Goal: Information Seeking & Learning: Learn about a topic

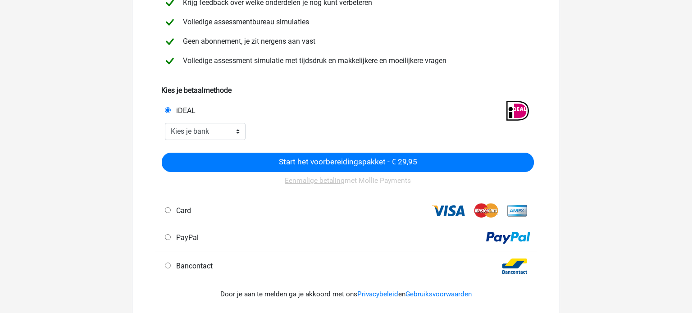
scroll to position [139, 0]
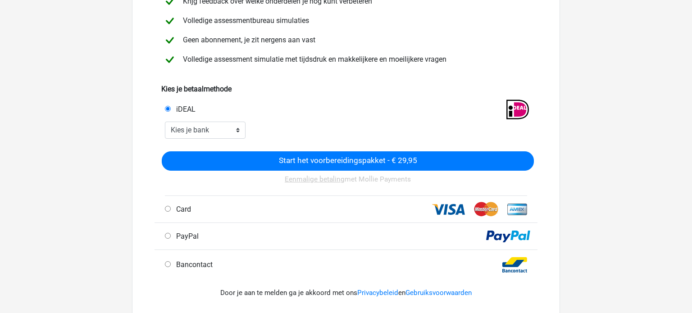
click at [187, 267] on span "Bancontact" at bounding box center [192, 264] width 40 height 9
click at [171, 267] on input "Bancontact" at bounding box center [168, 264] width 6 height 6
radio input "true"
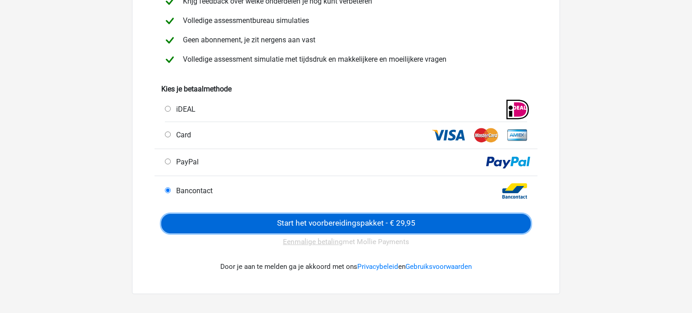
click at [340, 222] on input "Start het voorbereidingspakket - € 29,95" at bounding box center [345, 223] width 369 height 19
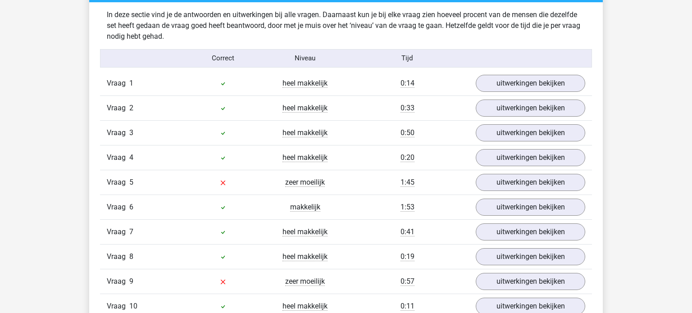
scroll to position [778, 0]
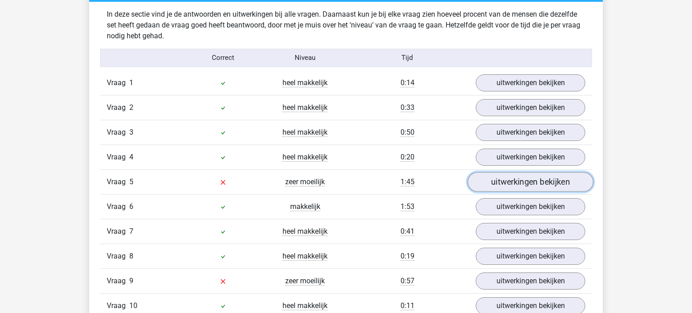
click at [541, 178] on link "uitwerkingen bekijken" at bounding box center [530, 182] width 126 height 20
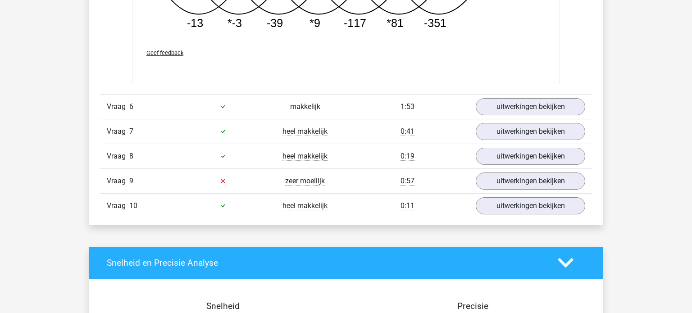
scroll to position [1347, 0]
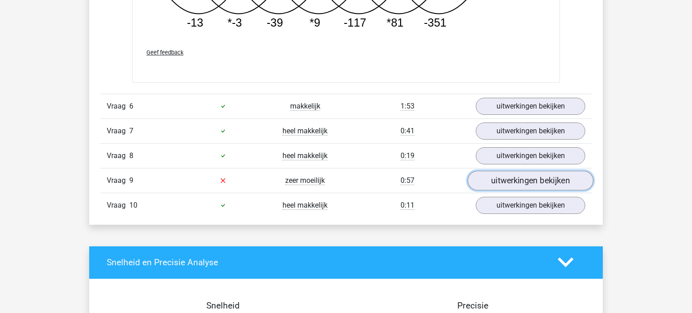
click at [556, 181] on link "uitwerkingen bekijken" at bounding box center [530, 181] width 126 height 20
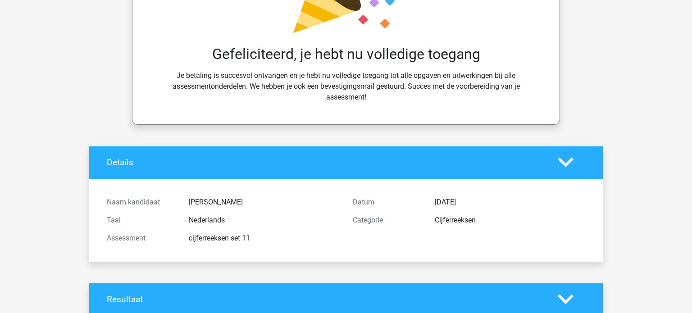
scroll to position [0, 0]
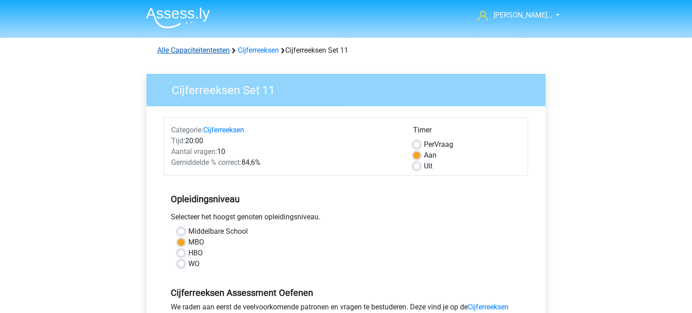
click at [201, 51] on link "Alle Capaciteitentesten" at bounding box center [193, 50] width 72 height 9
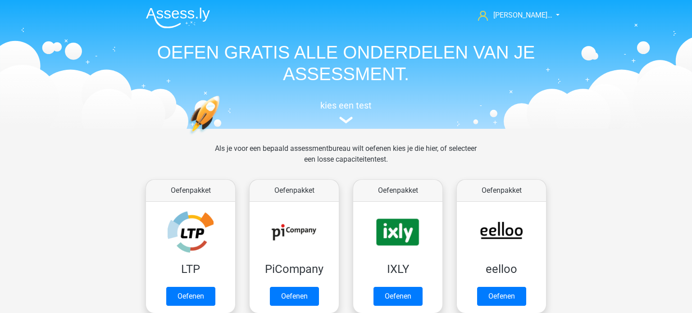
scroll to position [382, 0]
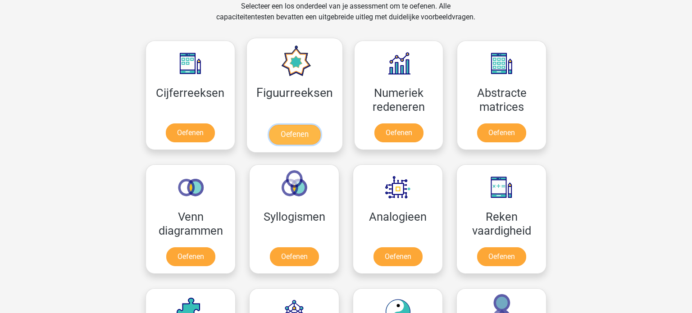
click at [298, 136] on link "Oefenen" at bounding box center [293, 135] width 51 height 20
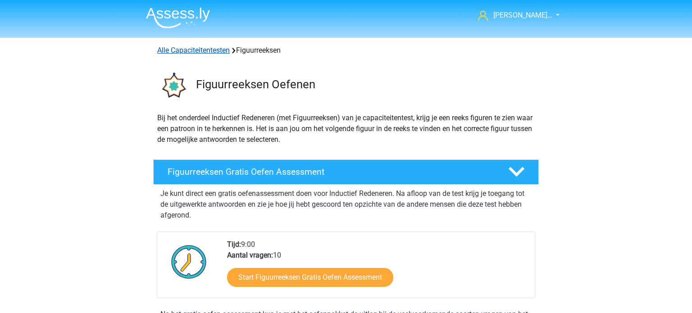
click at [213, 49] on link "Alle Capaciteitentesten" at bounding box center [193, 50] width 72 height 9
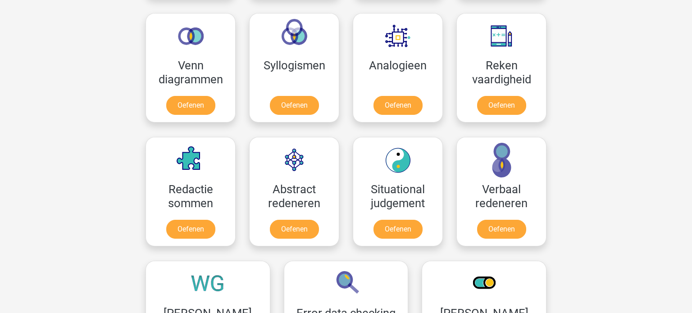
scroll to position [534, 0]
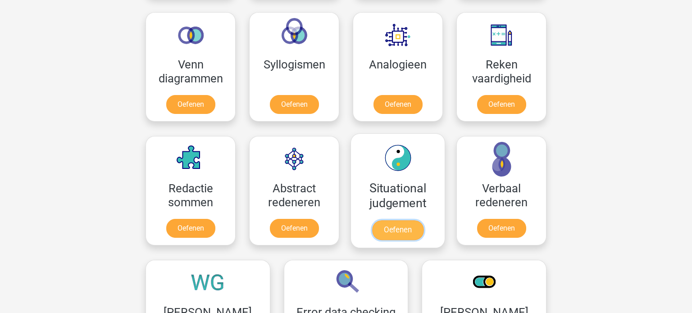
click at [397, 227] on link "Oefenen" at bounding box center [397, 230] width 51 height 20
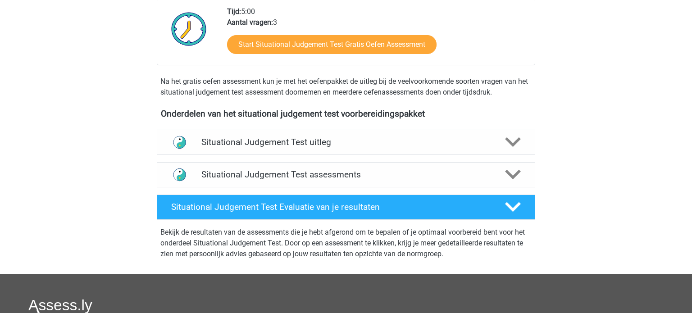
scroll to position [221, 0]
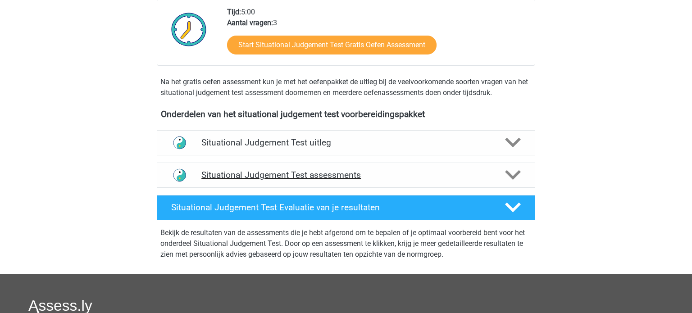
click at [349, 178] on h4 "Situational Judgement Test assessments" at bounding box center [345, 175] width 289 height 10
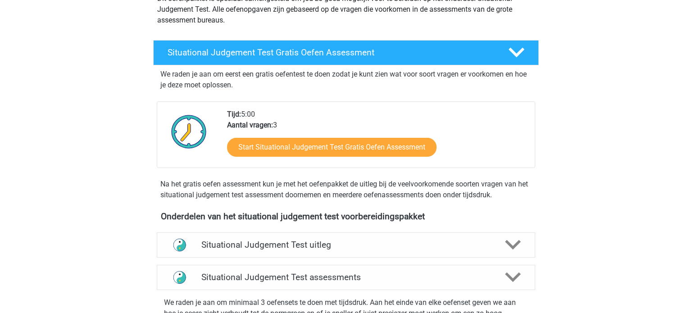
scroll to position [119, 0]
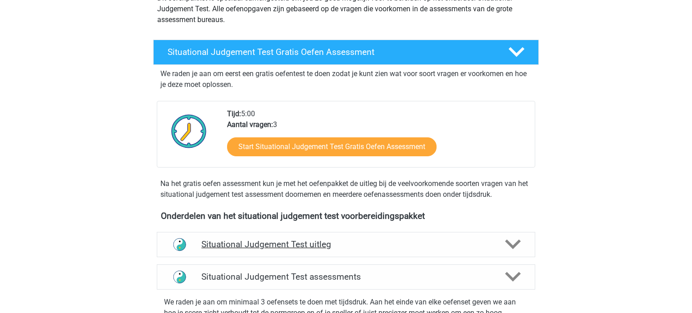
click at [459, 236] on div "Situational Judgement Test uitleg" at bounding box center [346, 244] width 378 height 25
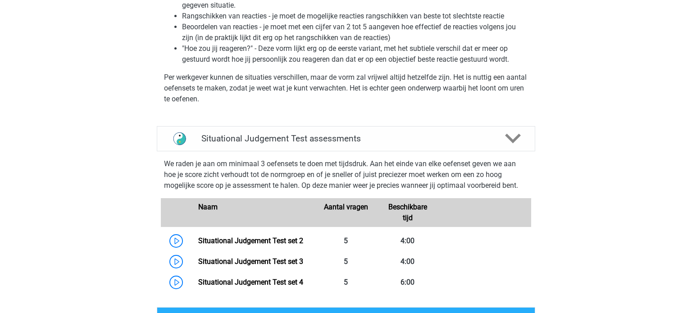
scroll to position [477, 0]
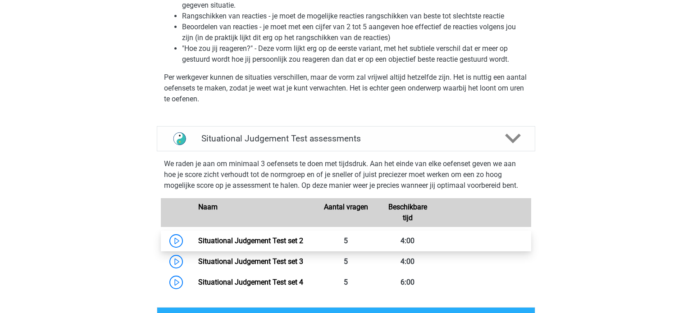
click at [266, 243] on link "Situational Judgement Test set 2" at bounding box center [250, 240] width 105 height 9
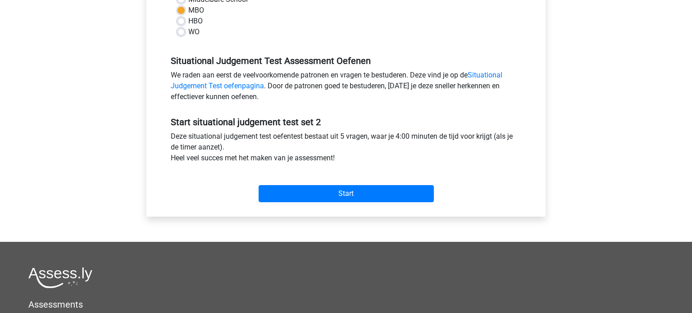
scroll to position [233, 0]
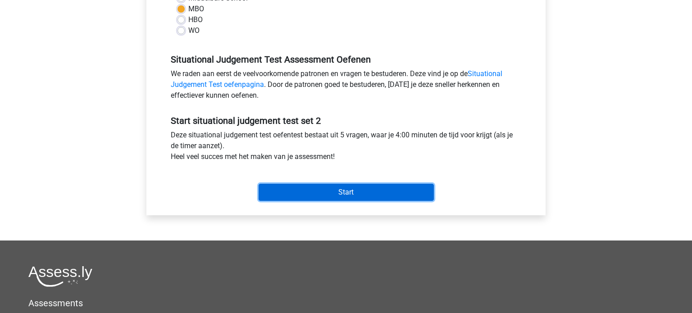
click at [360, 192] on input "Start" at bounding box center [345, 192] width 175 height 17
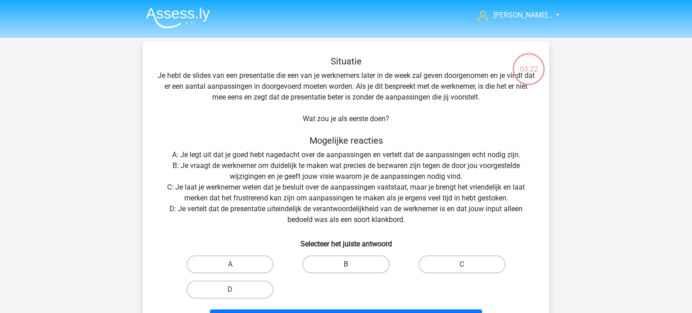
click at [356, 257] on label "B" at bounding box center [345, 264] width 87 height 18
click at [352, 264] on input "B" at bounding box center [349, 267] width 6 height 6
radio input "true"
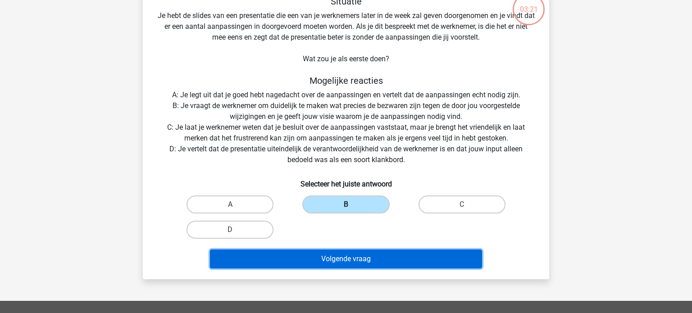
click at [356, 257] on button "Volgende vraag" at bounding box center [346, 258] width 272 height 19
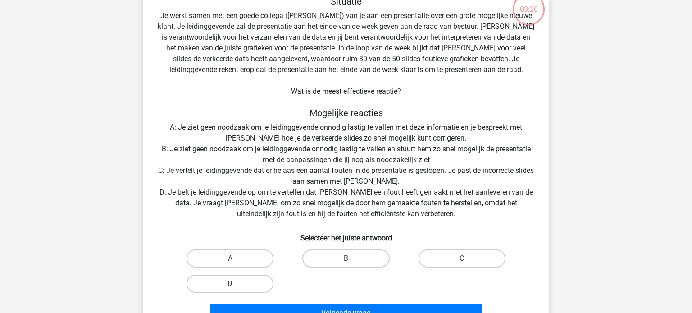
scroll to position [41, 0]
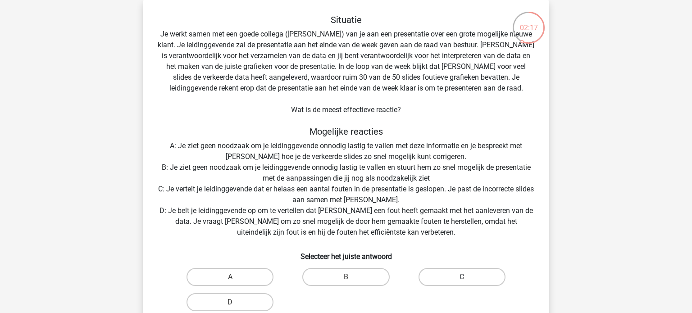
click at [454, 275] on label "C" at bounding box center [461, 277] width 87 height 18
click at [462, 277] on input "C" at bounding box center [465, 280] width 6 height 6
radio input "true"
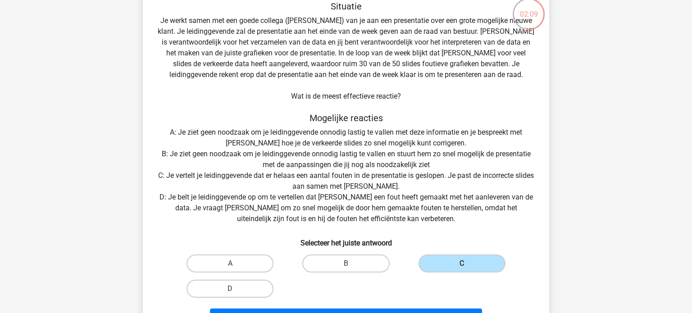
scroll to position [56, 0]
click at [242, 260] on label "A" at bounding box center [229, 263] width 87 height 18
click at [236, 263] on input "A" at bounding box center [233, 266] width 6 height 6
radio input "true"
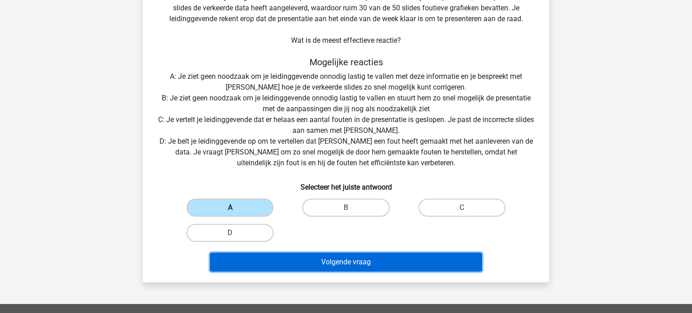
click at [242, 260] on button "Volgende vraag" at bounding box center [346, 262] width 272 height 19
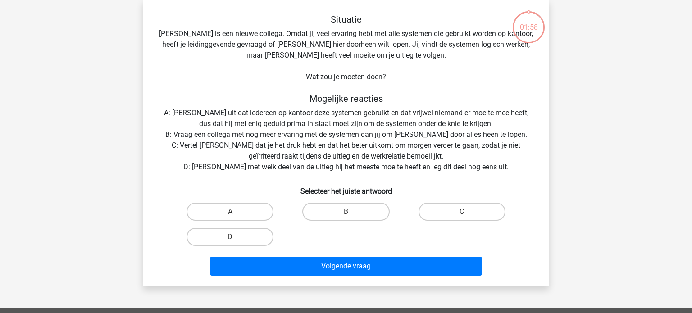
scroll to position [41, 0]
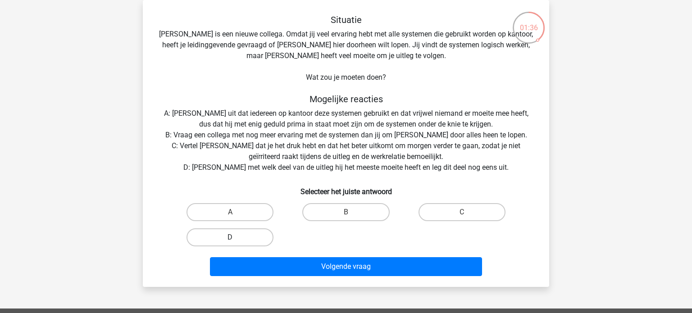
click at [226, 235] on label "D" at bounding box center [229, 237] width 87 height 18
click at [230, 237] on input "D" at bounding box center [233, 240] width 6 height 6
radio input "true"
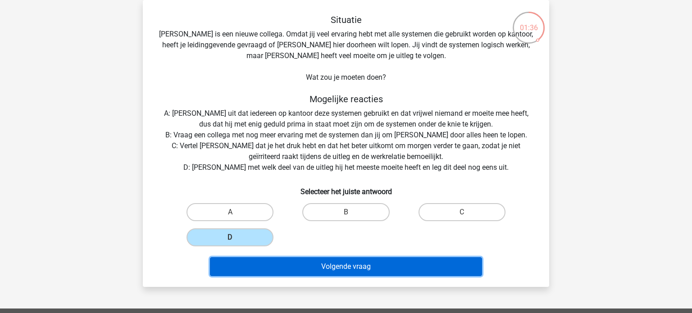
click at [329, 272] on button "Volgende vraag" at bounding box center [346, 266] width 272 height 19
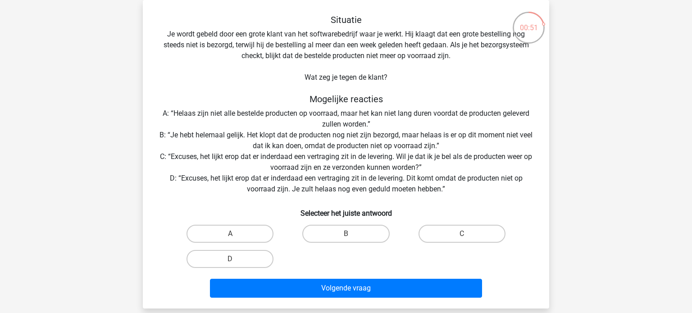
click at [462, 237] on input "C" at bounding box center [465, 237] width 6 height 6
radio input "true"
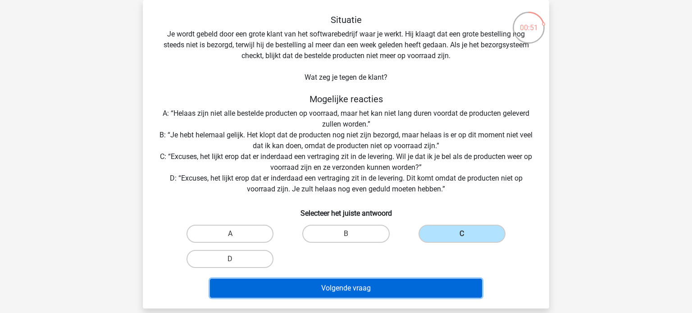
click at [369, 286] on button "Volgende vraag" at bounding box center [346, 288] width 272 height 19
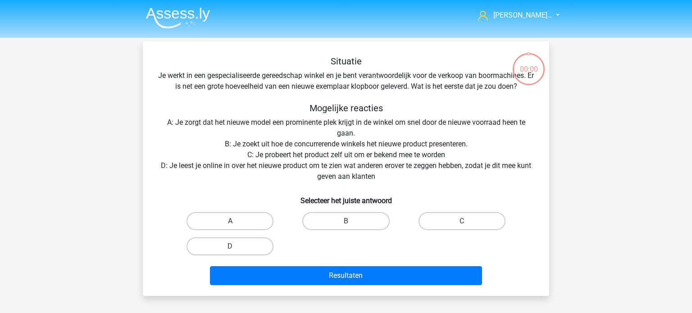
scroll to position [41, 0]
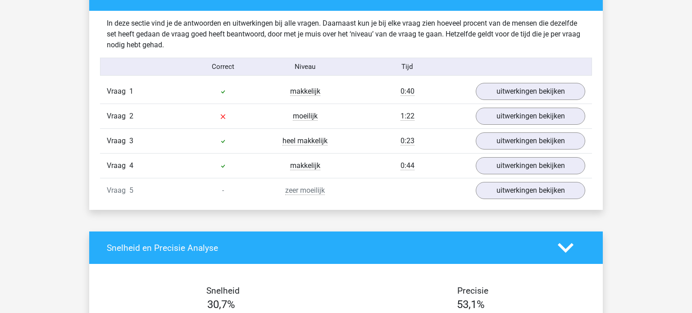
scroll to position [542, 0]
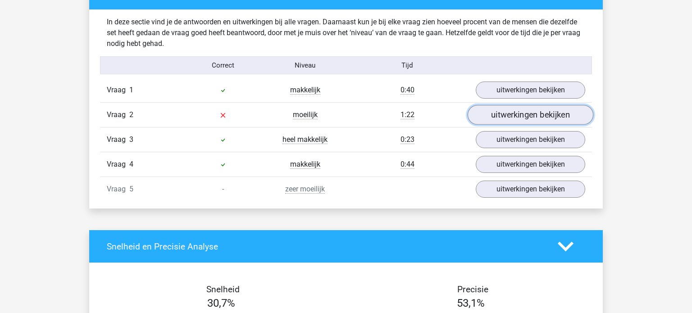
click at [514, 113] on link "uitwerkingen bekijken" at bounding box center [530, 115] width 126 height 20
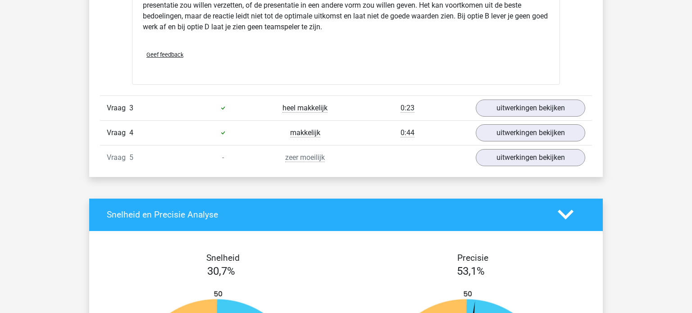
scroll to position [1052, 0]
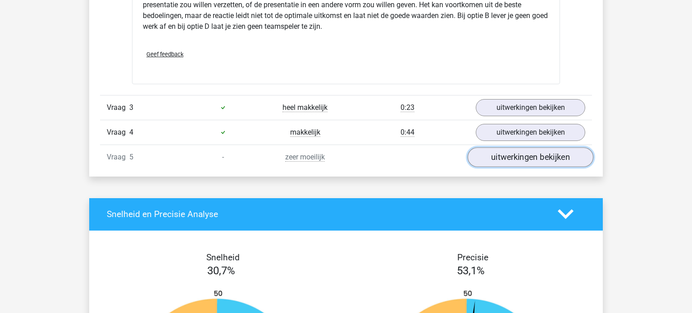
click at [549, 156] on link "uitwerkingen bekijken" at bounding box center [530, 157] width 126 height 20
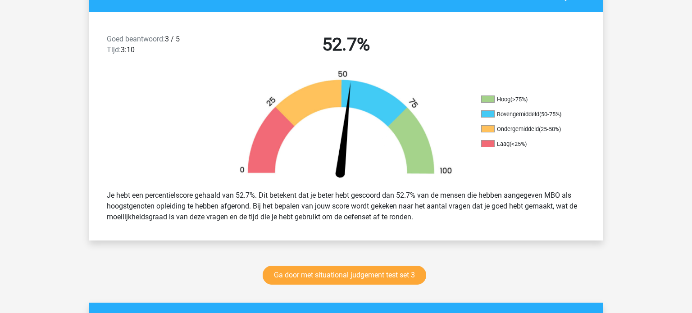
scroll to position [234, 0]
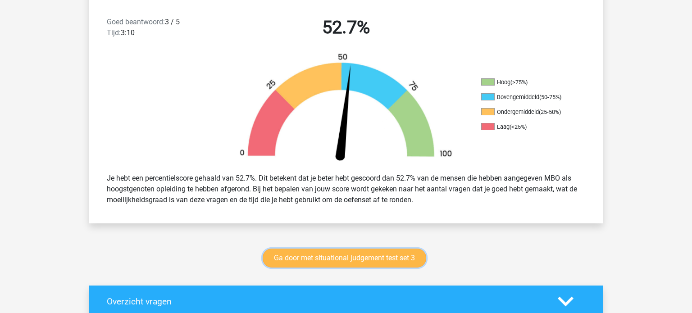
click at [390, 257] on link "Ga door met situational judgement test set 3" at bounding box center [344, 258] width 163 height 19
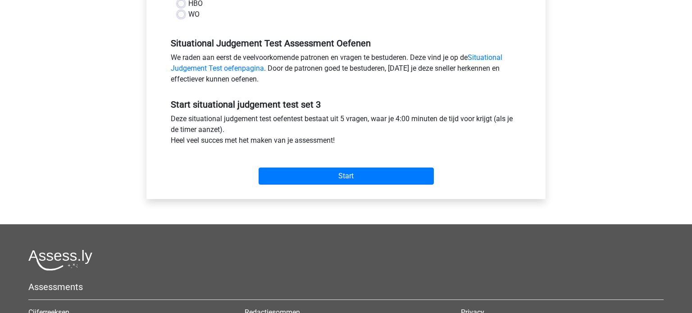
scroll to position [252, 0]
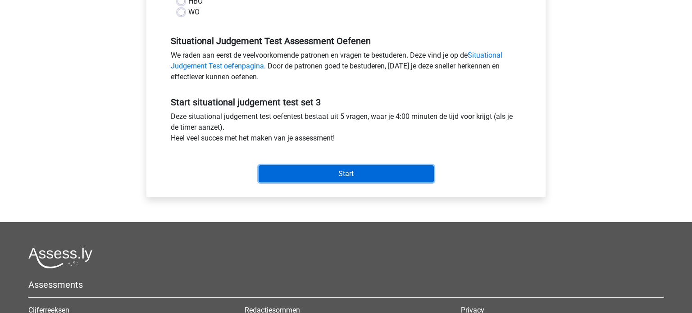
click at [342, 176] on input "Start" at bounding box center [345, 173] width 175 height 17
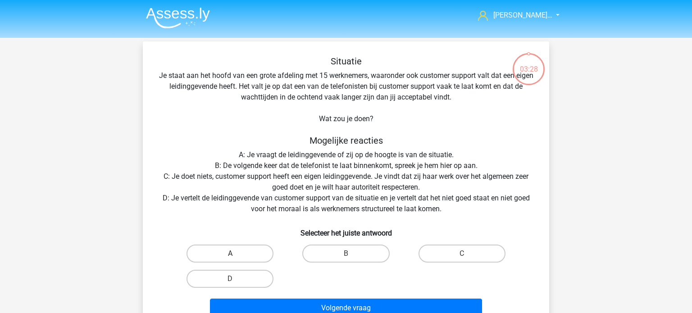
click at [261, 253] on label "A" at bounding box center [229, 254] width 87 height 18
click at [236, 254] on input "A" at bounding box center [233, 257] width 6 height 6
radio input "true"
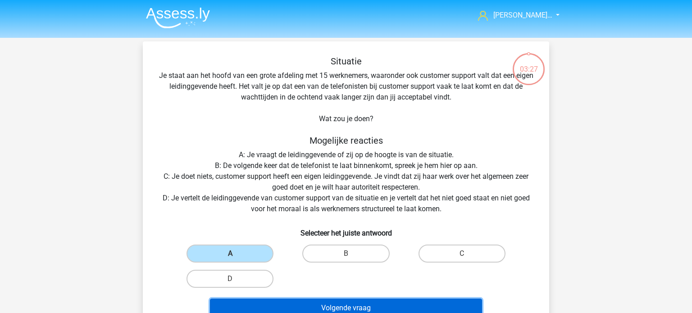
click at [301, 304] on button "Volgende vraag" at bounding box center [346, 308] width 272 height 19
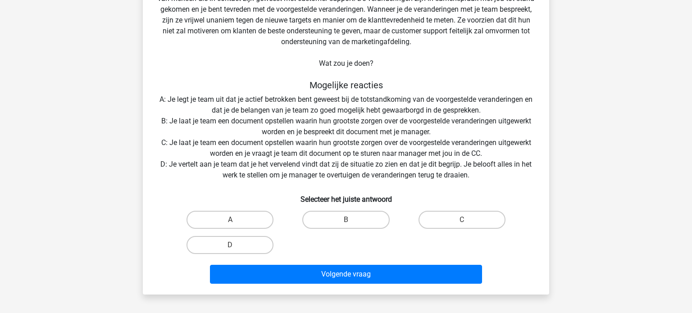
scroll to position [109, 0]
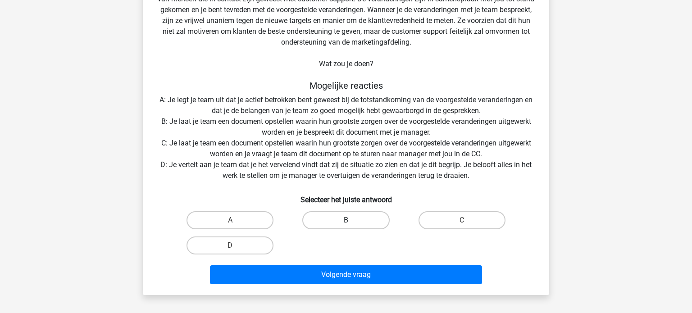
click at [358, 220] on label "B" at bounding box center [345, 220] width 87 height 18
click at [352, 220] on input "B" at bounding box center [349, 223] width 6 height 6
radio input "true"
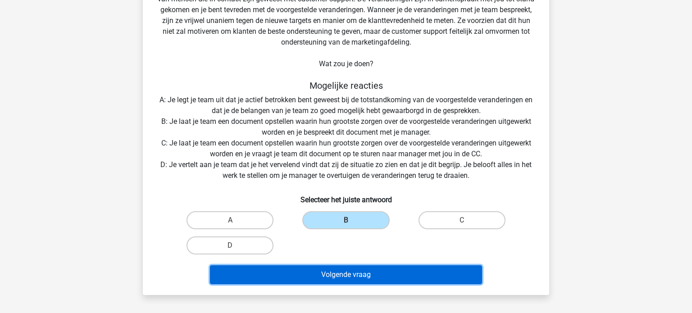
click at [340, 270] on button "Volgende vraag" at bounding box center [346, 274] width 272 height 19
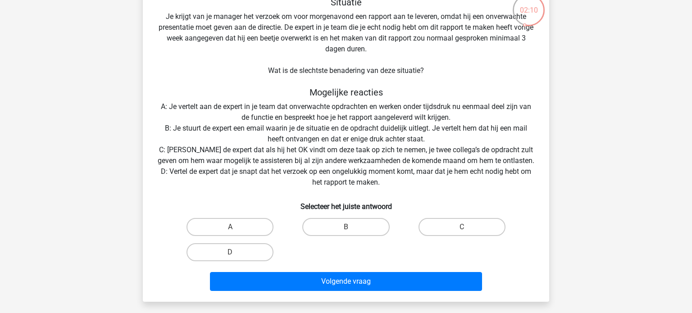
scroll to position [59, 0]
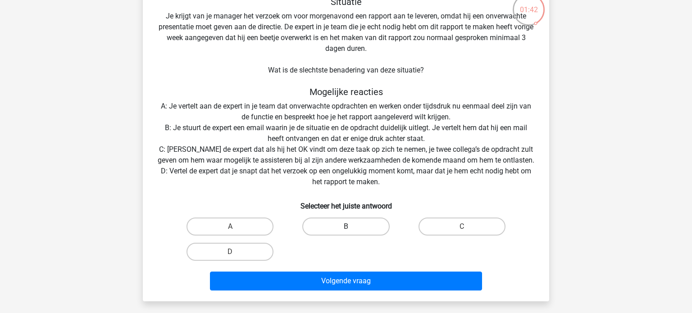
click at [360, 230] on label "B" at bounding box center [345, 226] width 87 height 18
click at [352, 230] on input "B" at bounding box center [349, 229] width 6 height 6
radio input "true"
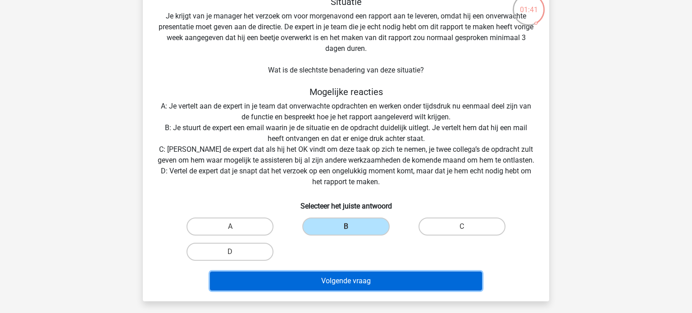
click at [345, 280] on button "Volgende vraag" at bounding box center [346, 281] width 272 height 19
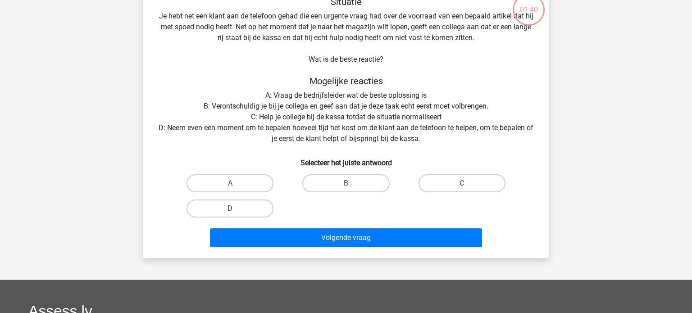
scroll to position [41, 0]
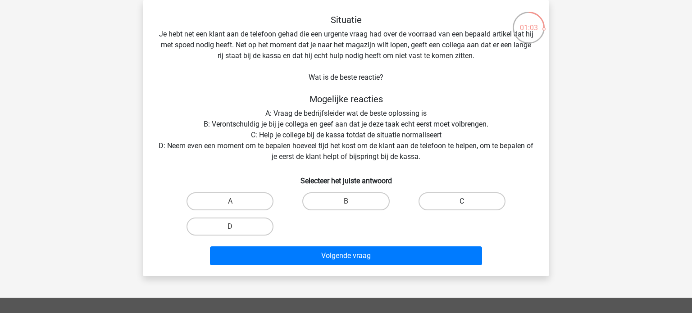
click at [444, 206] on label "C" at bounding box center [461, 201] width 87 height 18
click at [462, 206] on input "C" at bounding box center [465, 204] width 6 height 6
radio input "true"
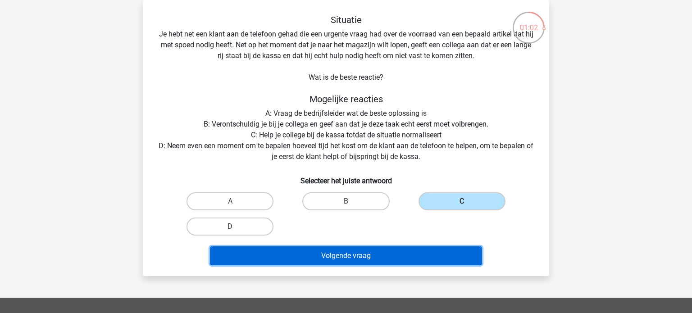
click at [402, 254] on button "Volgende vraag" at bounding box center [346, 255] width 272 height 19
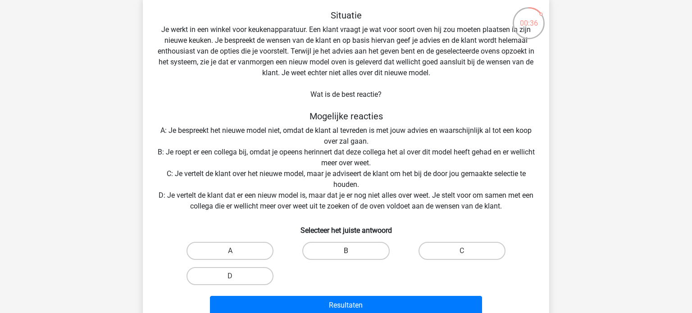
scroll to position [45, 0]
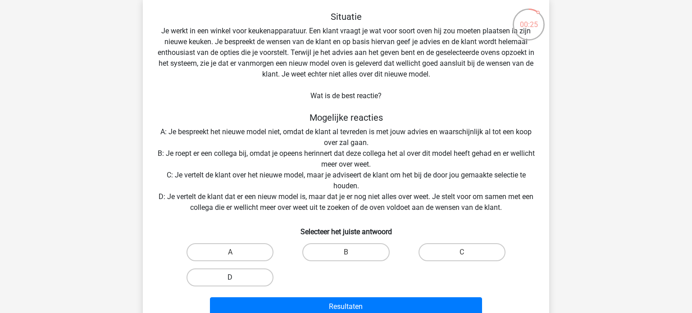
click at [236, 278] on label "D" at bounding box center [229, 277] width 87 height 18
click at [236, 278] on input "D" at bounding box center [233, 280] width 6 height 6
radio input "true"
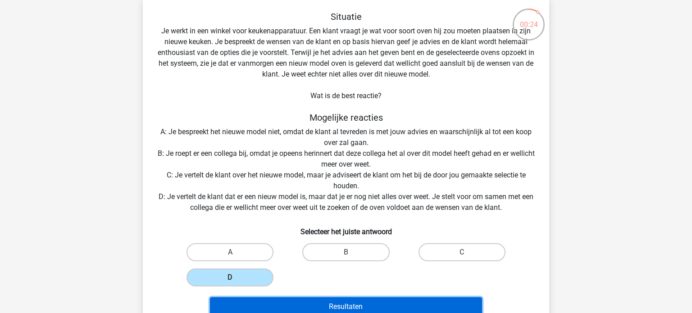
click at [281, 303] on button "Resultaten" at bounding box center [346, 306] width 272 height 19
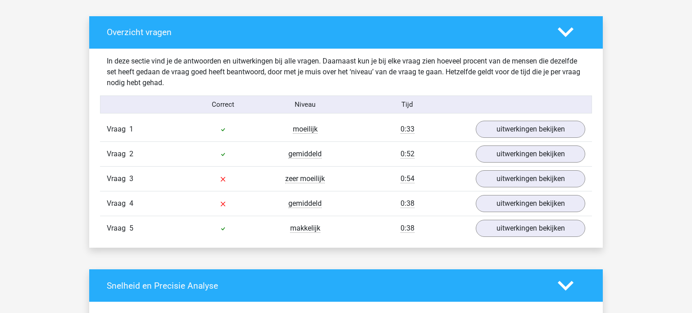
scroll to position [483, 0]
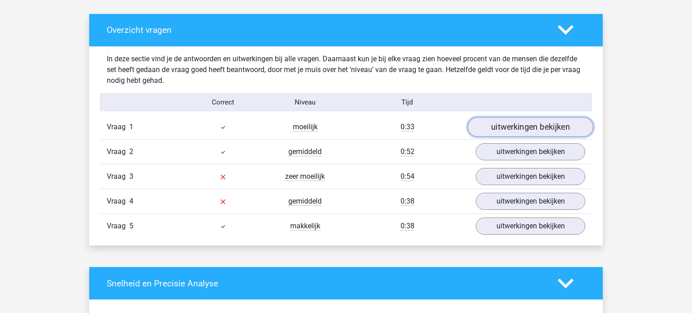
click at [518, 130] on link "uitwerkingen bekijken" at bounding box center [530, 128] width 126 height 20
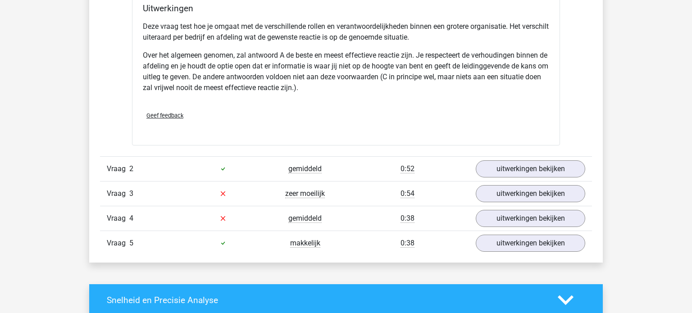
scroll to position [860, 0]
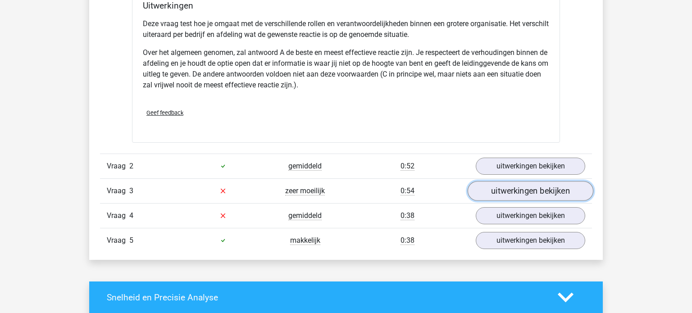
click at [528, 188] on link "uitwerkingen bekijken" at bounding box center [530, 191] width 126 height 20
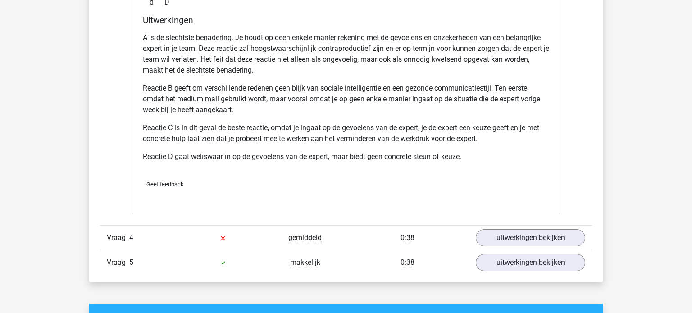
scroll to position [1308, 0]
click at [507, 231] on link "uitwerkingen bekijken" at bounding box center [530, 238] width 126 height 20
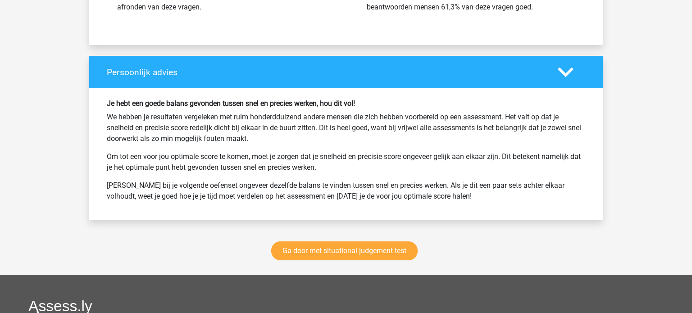
scroll to position [2209, 0]
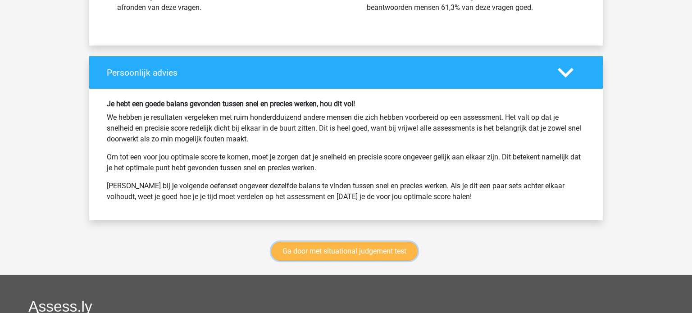
click at [370, 248] on link "Ga door met situational judgement test" at bounding box center [344, 251] width 146 height 19
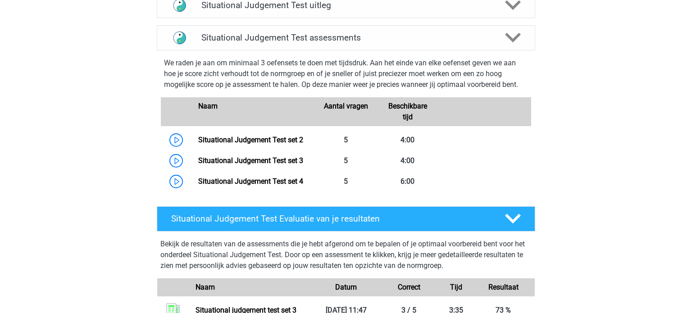
scroll to position [360, 0]
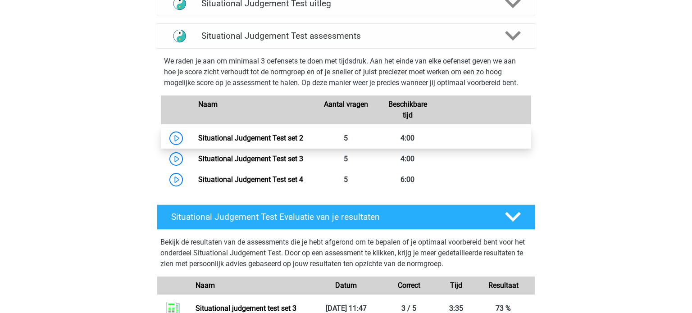
click at [274, 139] on link "Situational Judgement Test set 2" at bounding box center [250, 138] width 105 height 9
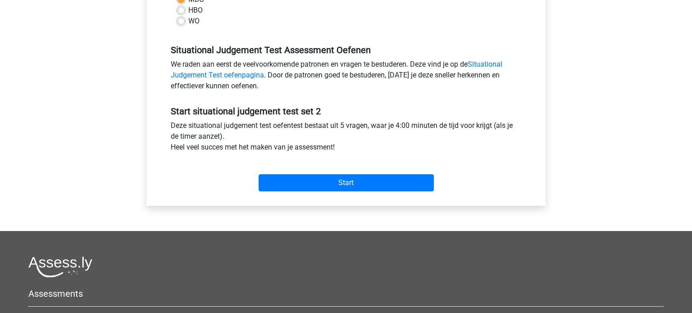
scroll to position [243, 0]
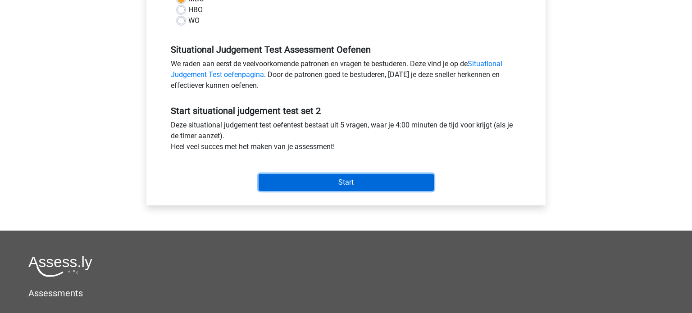
click at [367, 183] on input "Start" at bounding box center [345, 182] width 175 height 17
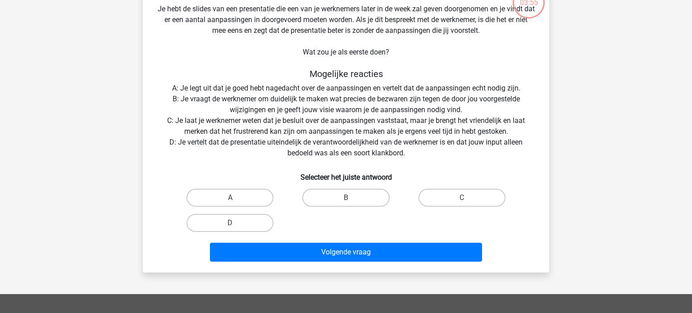
scroll to position [69, 0]
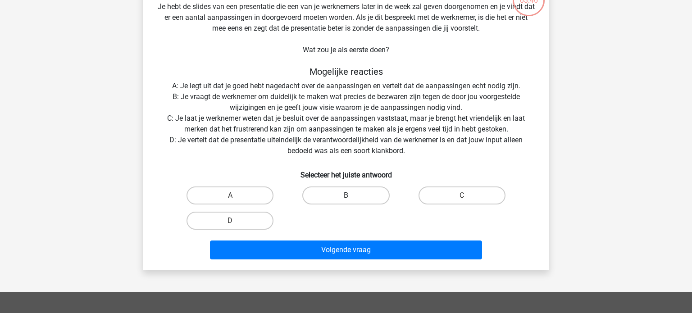
click at [349, 190] on label "B" at bounding box center [345, 195] width 87 height 18
click at [349, 195] on input "B" at bounding box center [349, 198] width 6 height 6
radio input "true"
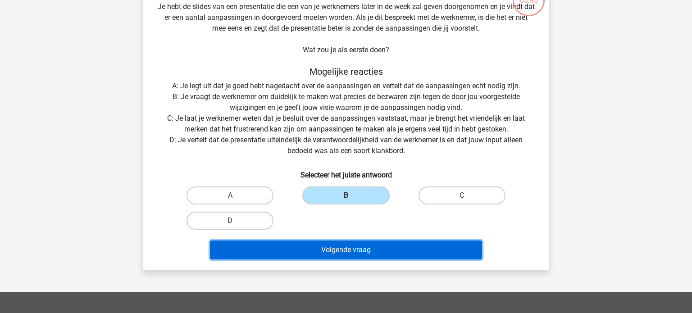
click at [317, 250] on button "Volgende vraag" at bounding box center [346, 249] width 272 height 19
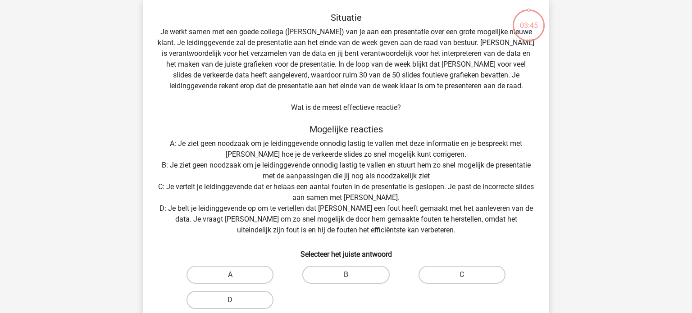
scroll to position [41, 0]
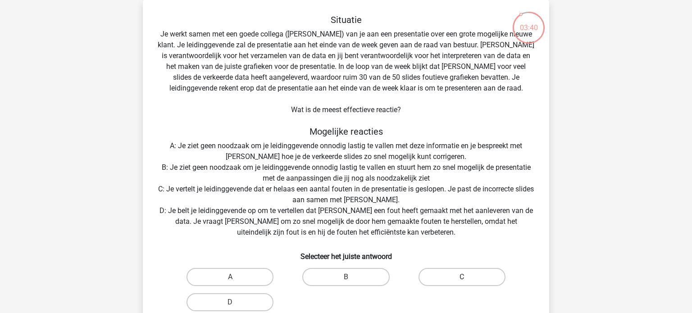
click at [440, 274] on label "C" at bounding box center [461, 277] width 87 height 18
click at [462, 277] on input "C" at bounding box center [465, 280] width 6 height 6
radio input "true"
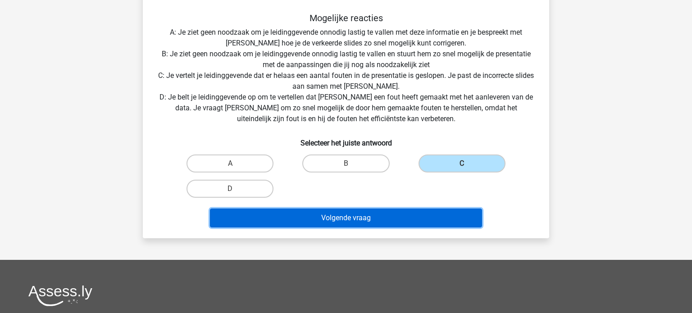
click at [403, 224] on button "Volgende vraag" at bounding box center [346, 217] width 272 height 19
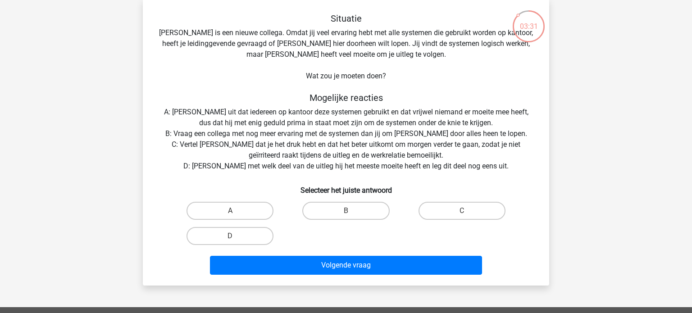
scroll to position [43, 0]
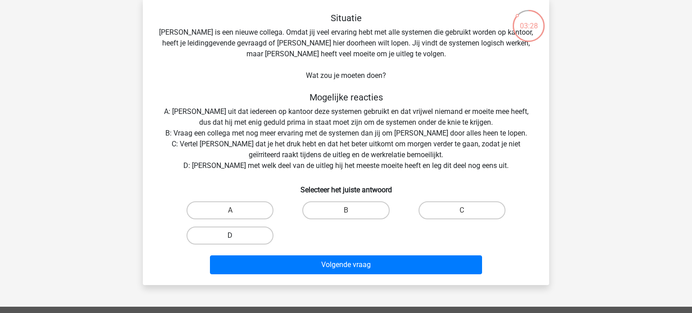
click at [253, 230] on label "D" at bounding box center [229, 235] width 87 height 18
click at [236, 236] on input "D" at bounding box center [233, 239] width 6 height 6
radio input "true"
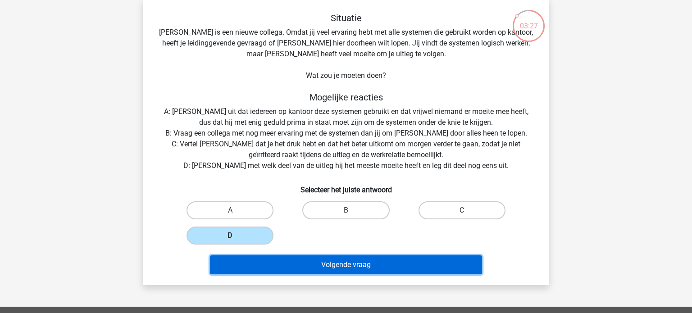
click at [269, 269] on button "Volgende vraag" at bounding box center [346, 264] width 272 height 19
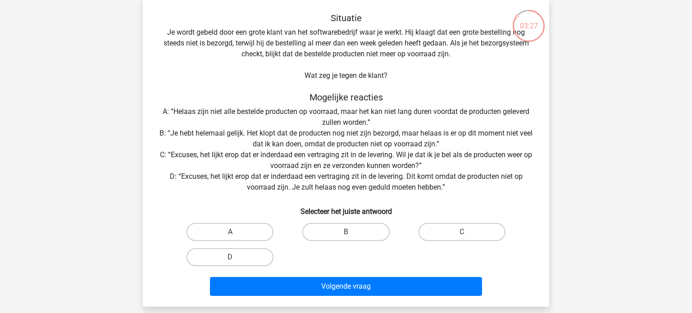
scroll to position [41, 0]
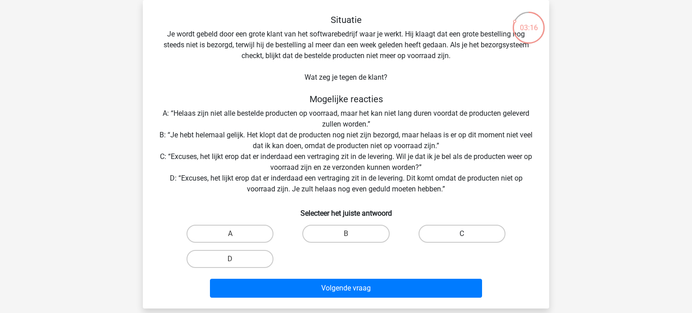
click at [476, 236] on label "C" at bounding box center [461, 234] width 87 height 18
click at [467, 236] on input "C" at bounding box center [465, 237] width 6 height 6
radio input "true"
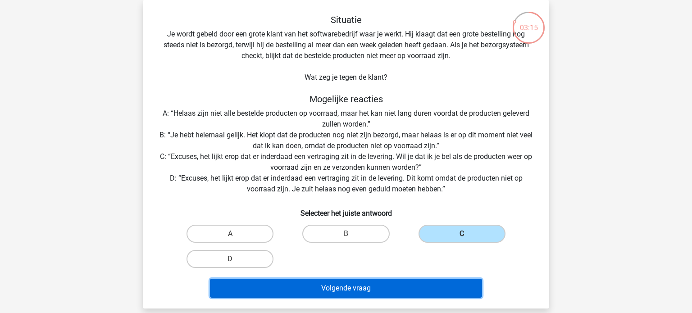
click at [418, 288] on button "Volgende vraag" at bounding box center [346, 288] width 272 height 19
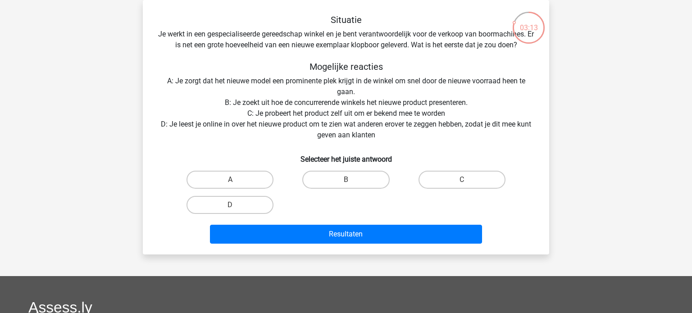
scroll to position [0, 0]
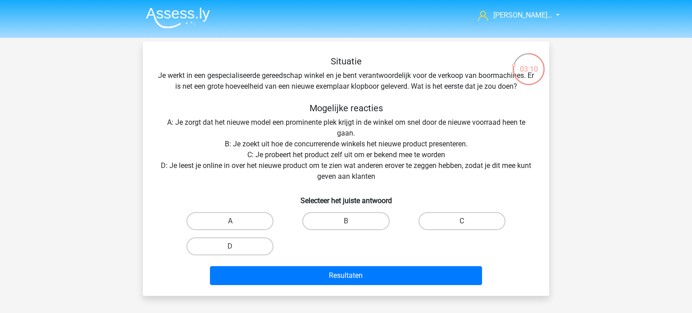
click at [448, 226] on label "C" at bounding box center [461, 221] width 87 height 18
click at [462, 226] on input "C" at bounding box center [465, 224] width 6 height 6
radio input "true"
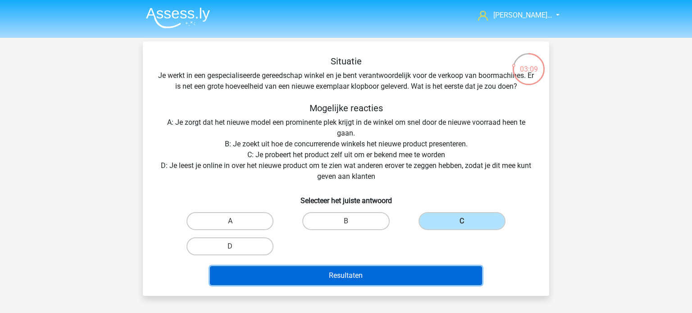
click at [409, 278] on button "Resultaten" at bounding box center [346, 275] width 272 height 19
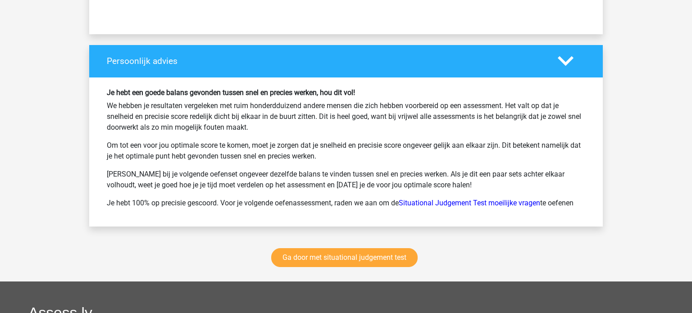
scroll to position [1031, 0]
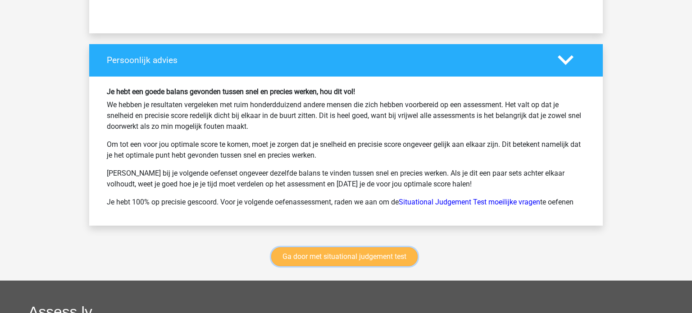
click at [362, 251] on link "Ga door met situational judgement test" at bounding box center [344, 256] width 146 height 19
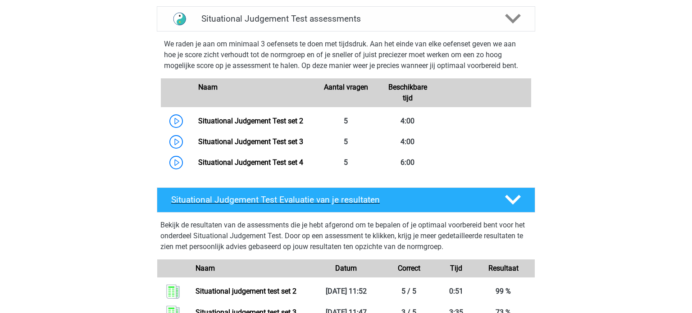
scroll to position [377, 0]
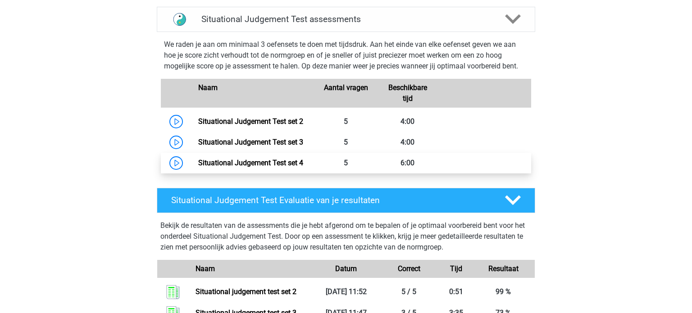
click at [284, 162] on link "Situational Judgement Test set 4" at bounding box center [250, 163] width 105 height 9
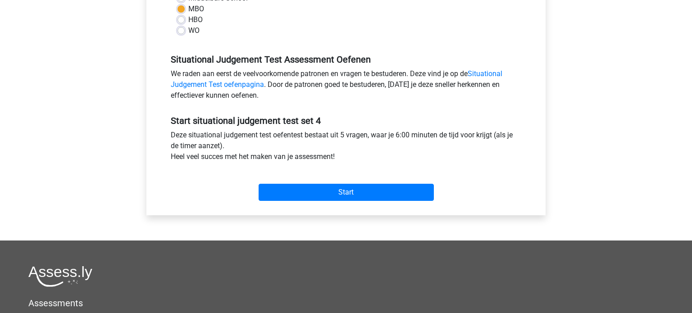
scroll to position [235, 0]
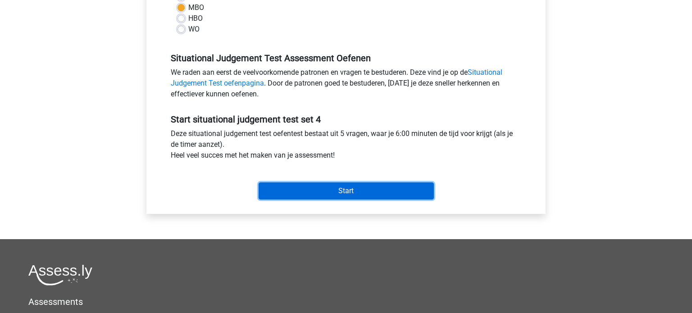
click at [357, 192] on input "Start" at bounding box center [345, 190] width 175 height 17
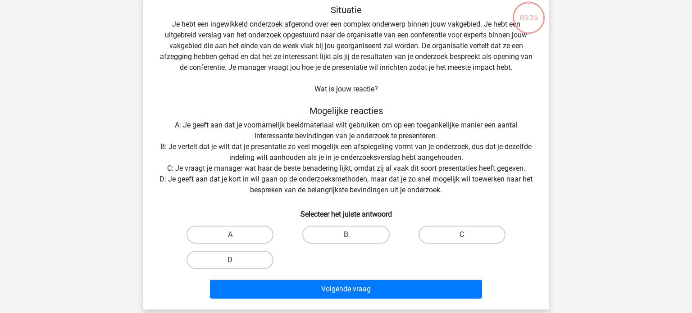
scroll to position [52, 0]
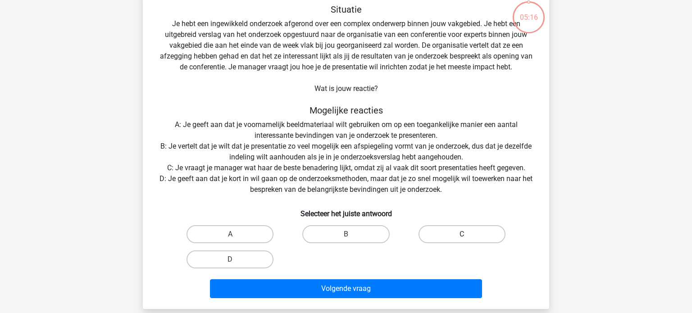
click at [465, 233] on label "C" at bounding box center [461, 234] width 87 height 18
click at [465, 234] on input "C" at bounding box center [465, 237] width 6 height 6
radio input "true"
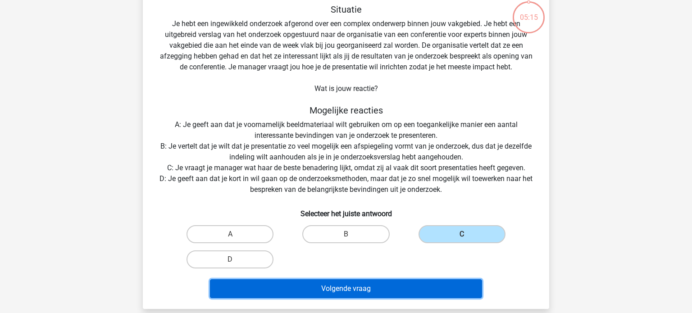
click at [386, 291] on button "Volgende vraag" at bounding box center [346, 288] width 272 height 19
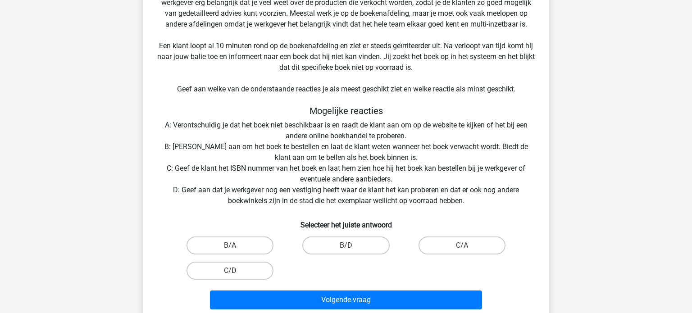
scroll to position [148, 0]
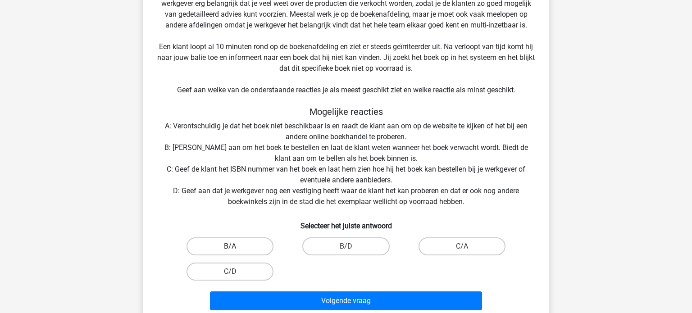
click at [221, 246] on label "B/A" at bounding box center [229, 246] width 87 height 18
click at [230, 246] on input "B/A" at bounding box center [233, 249] width 6 height 6
radio input "true"
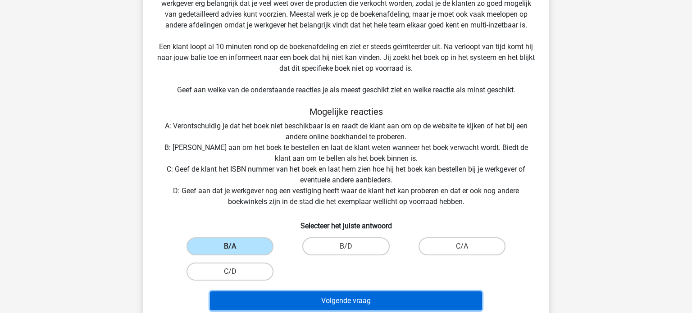
click at [331, 304] on button "Volgende vraag" at bounding box center [346, 300] width 272 height 19
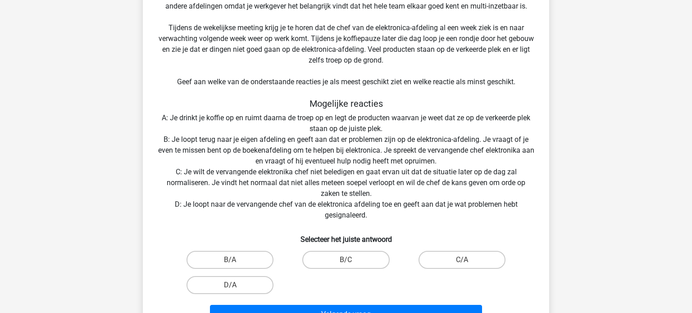
scroll to position [167, 0]
click at [324, 257] on label "B/C" at bounding box center [345, 259] width 87 height 18
click at [346, 259] on input "B/C" at bounding box center [349, 262] width 6 height 6
radio input "true"
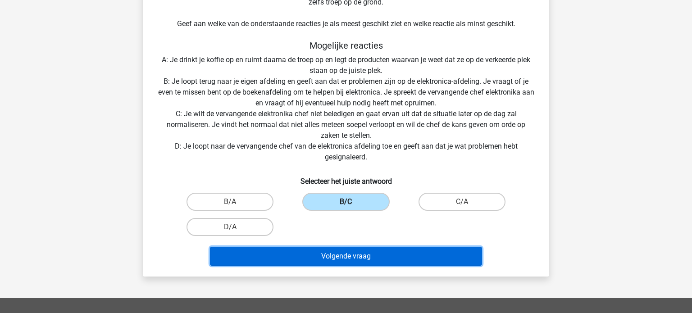
click at [324, 257] on button "Volgende vraag" at bounding box center [346, 256] width 272 height 19
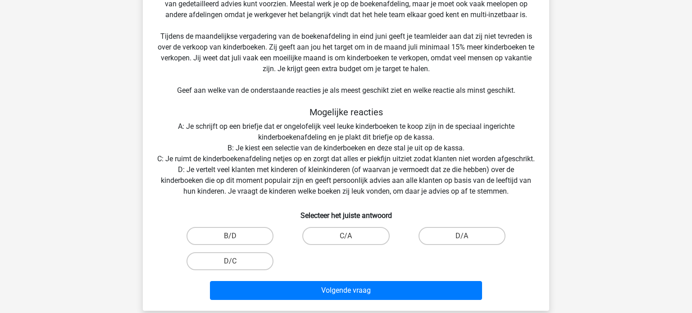
scroll to position [159, 0]
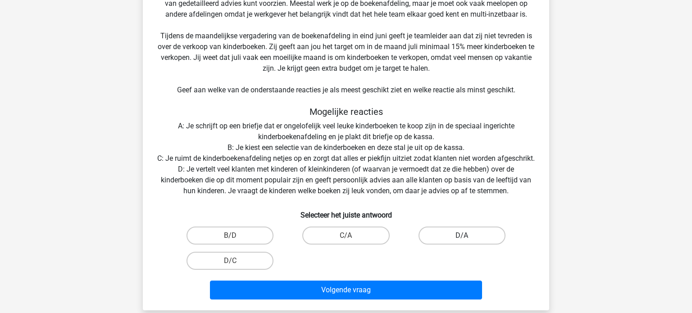
click at [456, 245] on label "D/A" at bounding box center [461, 235] width 87 height 18
click at [462, 241] on input "D/A" at bounding box center [465, 239] width 6 height 6
radio input "true"
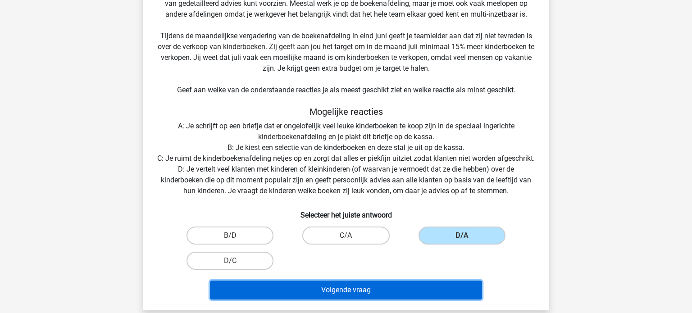
click at [405, 299] on button "Volgende vraag" at bounding box center [346, 290] width 272 height 19
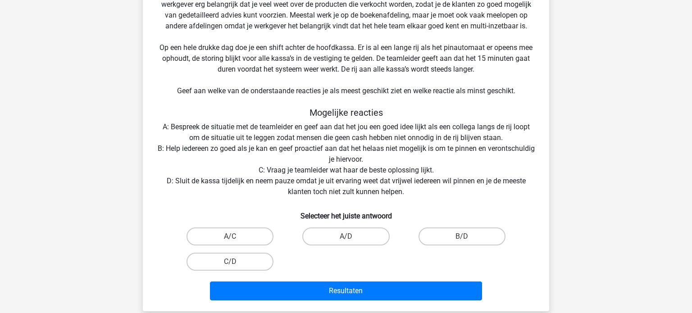
scroll to position [149, 0]
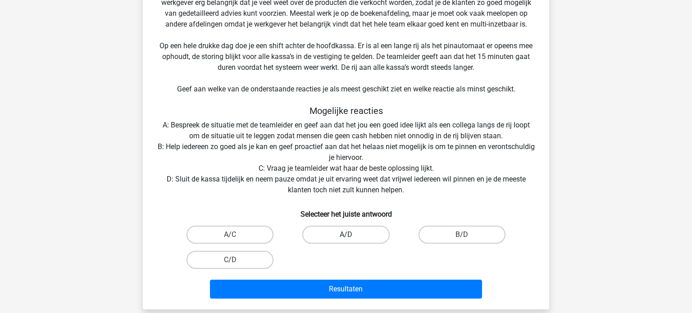
click at [344, 239] on label "A/D" at bounding box center [345, 235] width 87 height 18
click at [346, 239] on input "A/D" at bounding box center [349, 238] width 6 height 6
radio input "true"
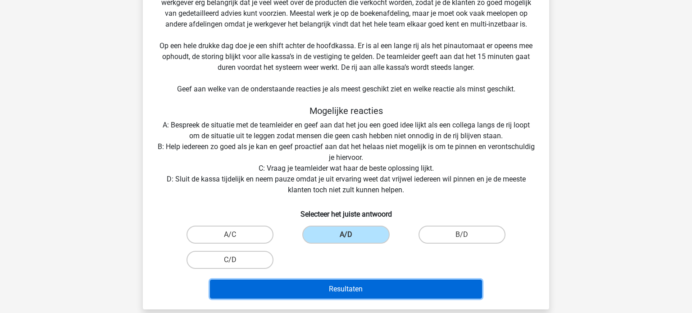
click at [341, 286] on button "Resultaten" at bounding box center [346, 289] width 272 height 19
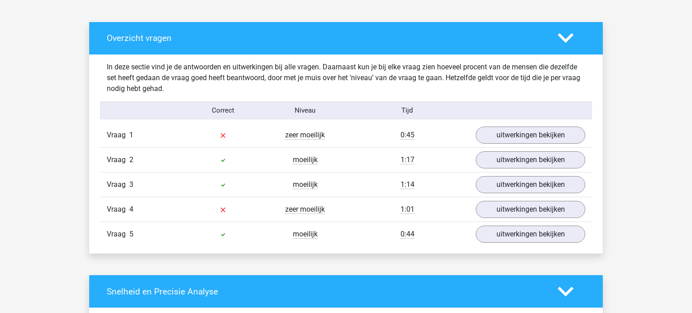
scroll to position [476, 0]
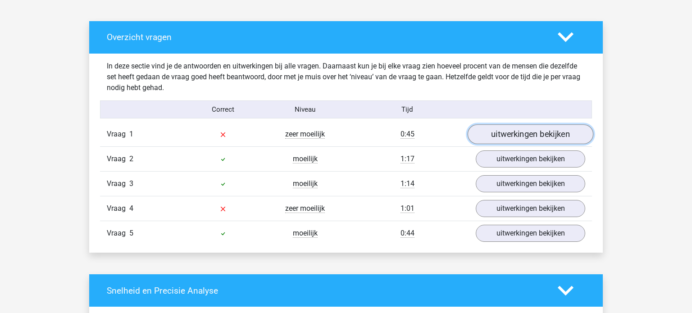
click at [537, 140] on link "uitwerkingen bekijken" at bounding box center [530, 135] width 126 height 20
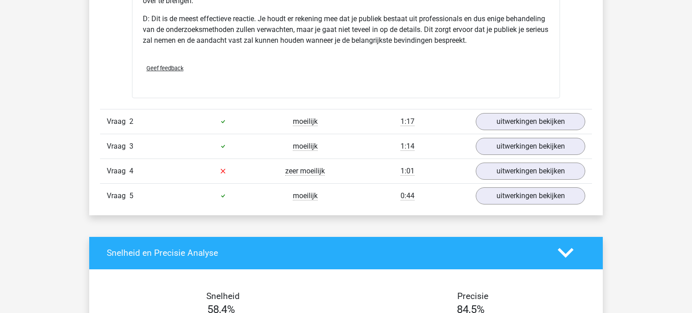
scroll to position [1018, 0]
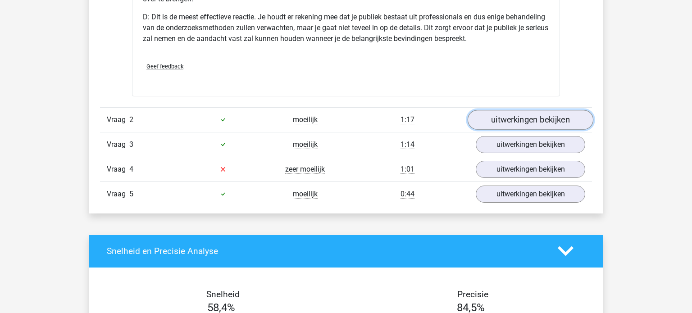
click at [522, 122] on link "uitwerkingen bekijken" at bounding box center [530, 120] width 126 height 20
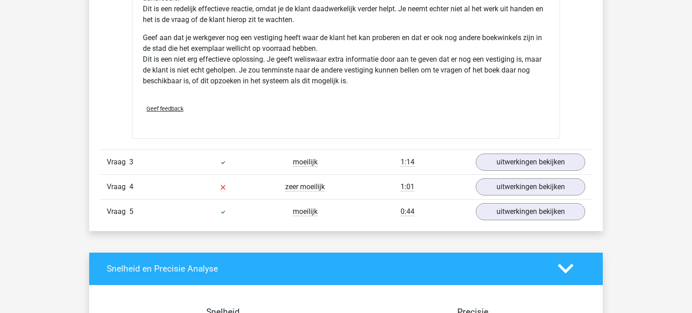
scroll to position [1657, 0]
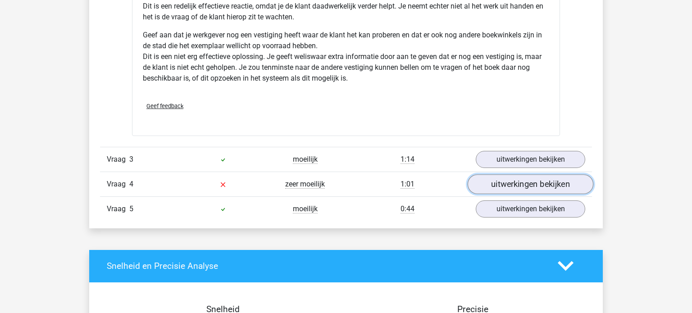
click at [538, 186] on link "uitwerkingen bekijken" at bounding box center [530, 184] width 126 height 20
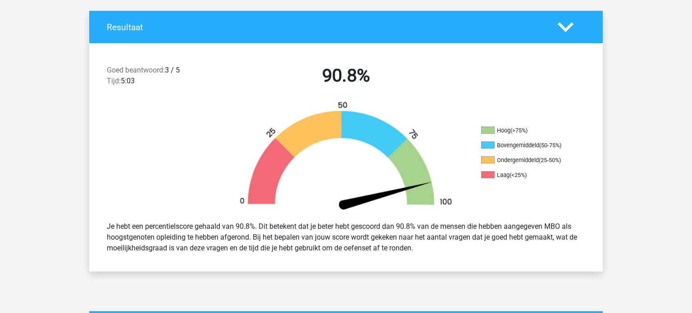
scroll to position [0, 0]
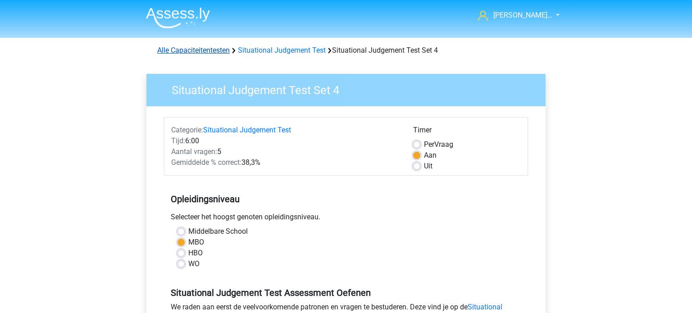
click at [186, 50] on link "Alle Capaciteitentesten" at bounding box center [193, 50] width 72 height 9
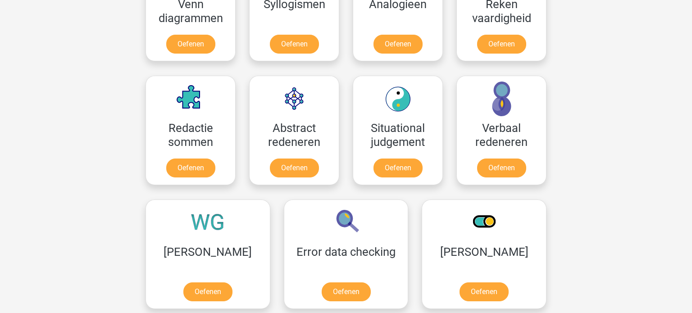
scroll to position [596, 0]
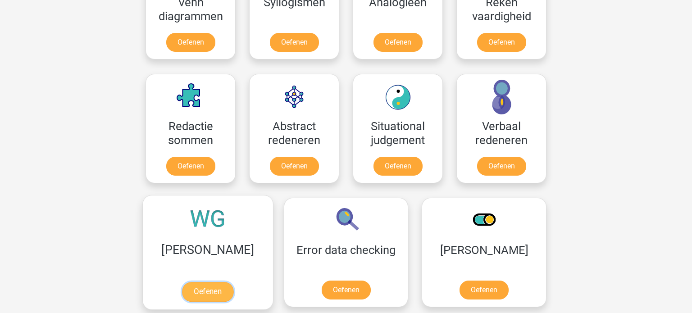
click at [183, 288] on link "Oefenen" at bounding box center [207, 292] width 51 height 20
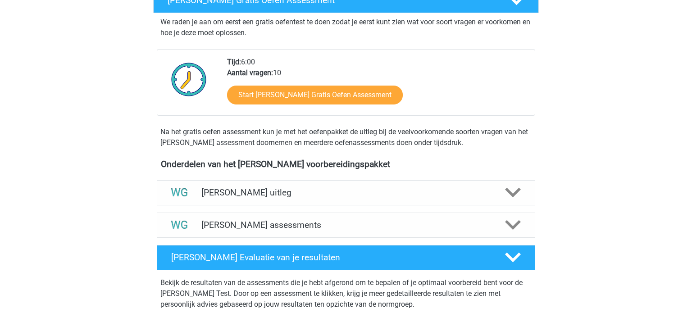
scroll to position [172, 0]
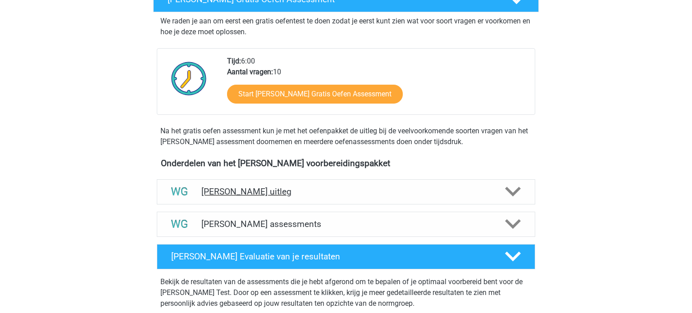
click at [222, 193] on h4 "[PERSON_NAME] uitleg" at bounding box center [345, 191] width 289 height 10
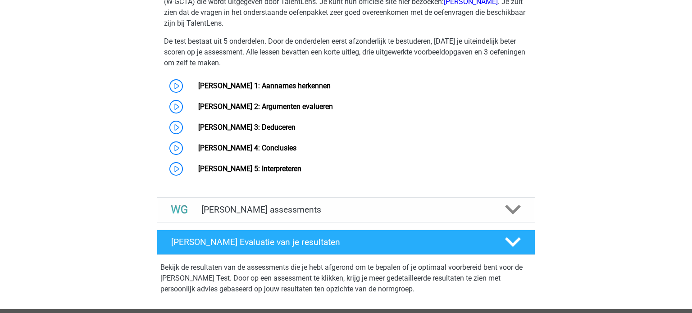
scroll to position [519, 0]
